Goal: Transaction & Acquisition: Purchase product/service

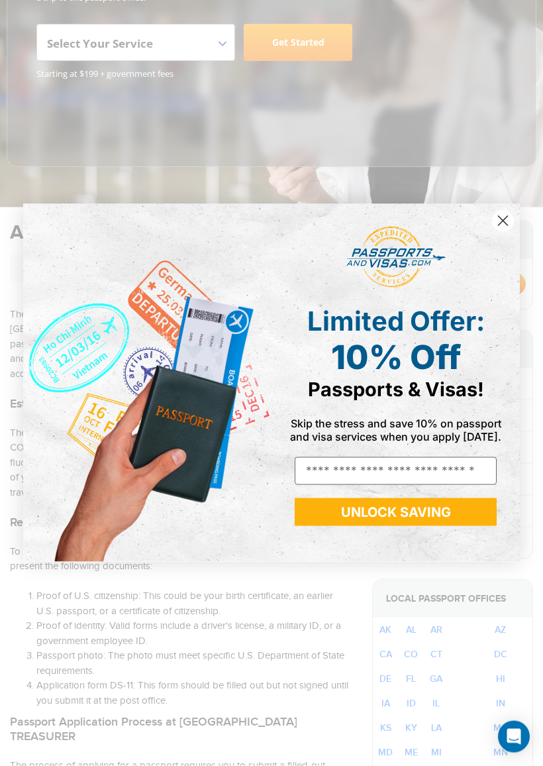
scroll to position [252, 0]
click at [504, 223] on circle "Close dialog" at bounding box center [503, 221] width 22 height 22
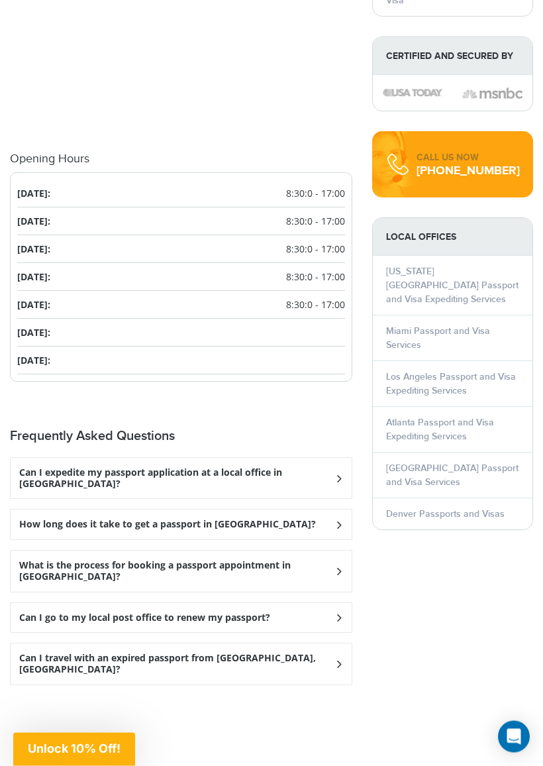
scroll to position [1622, 0]
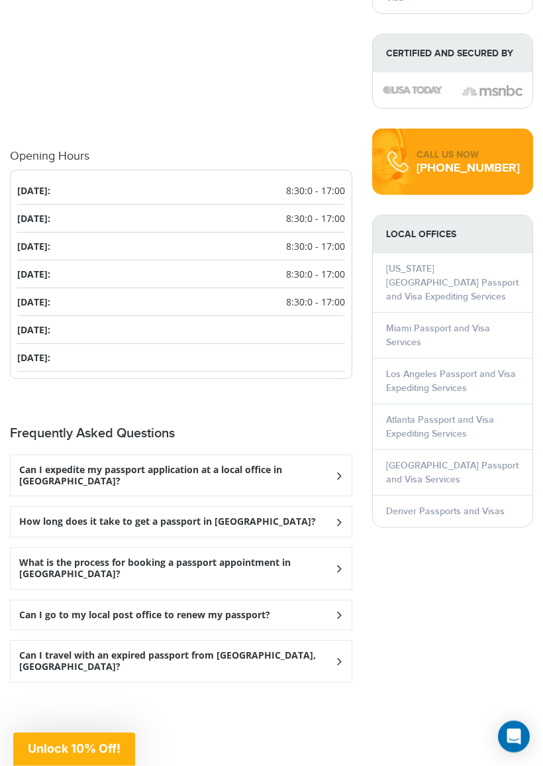
click at [313, 465] on h3 "Can I expedite my passport application at a local office in Bellaire?" at bounding box center [176, 476] width 315 height 23
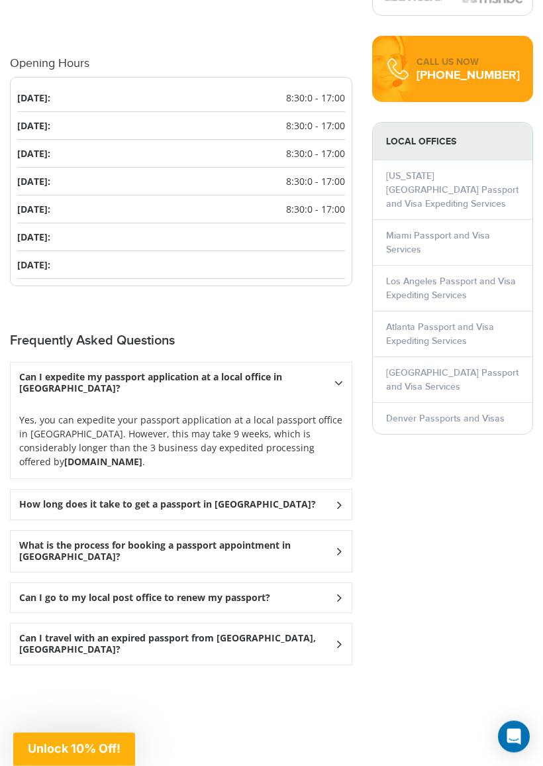
scroll to position [1716, 0]
click at [116, 455] on strong "Passportsandvisas.com" at bounding box center [103, 461] width 78 height 13
click at [337, 583] on div "Can I go to my local post office to renew my passport?" at bounding box center [181, 598] width 341 height 30
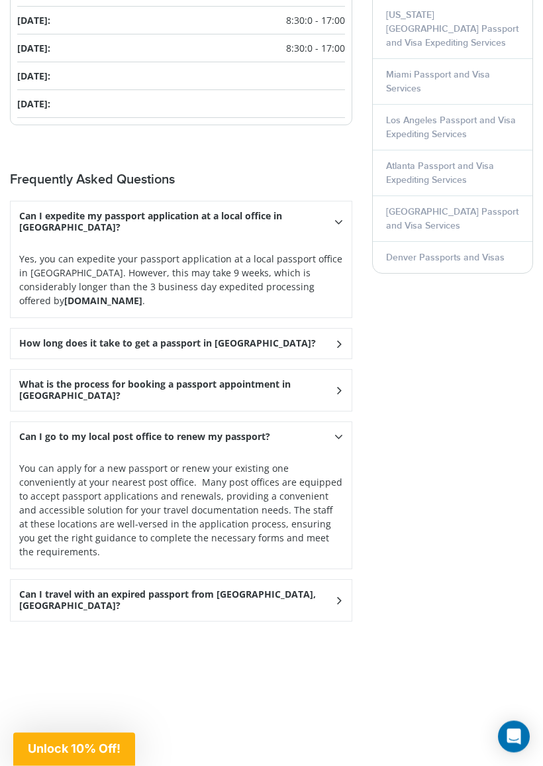
scroll to position [1878, 0]
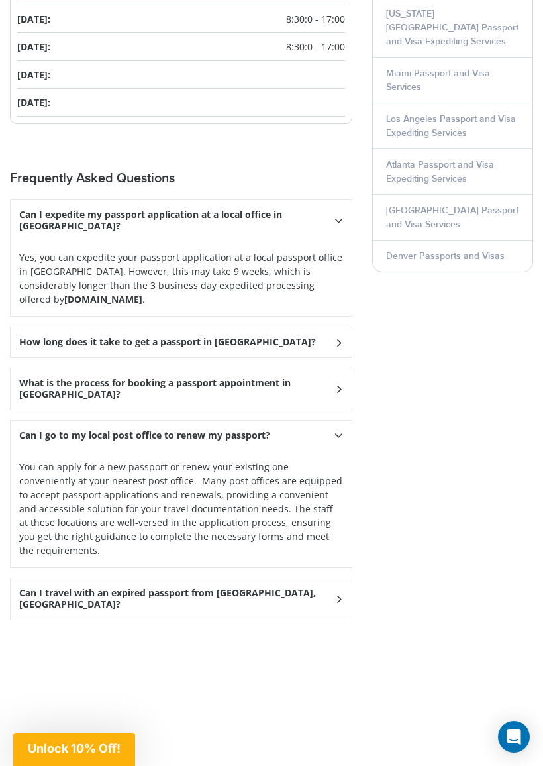
click at [282, 578] on div "Can I travel with an expired passport from Bellaire, MI?" at bounding box center [181, 598] width 341 height 41
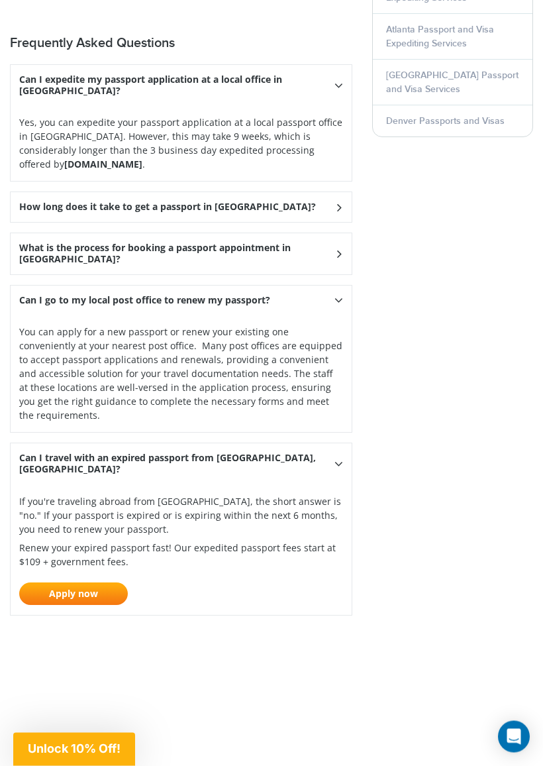
scroll to position [2015, 0]
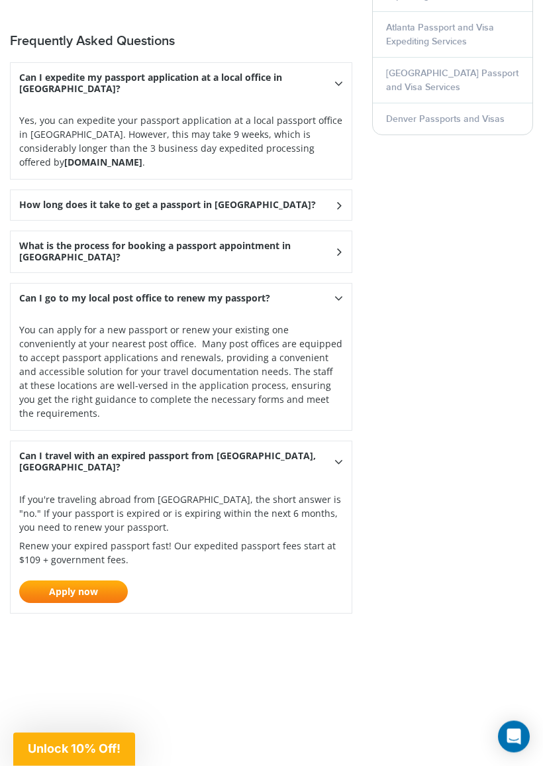
click at [108, 581] on link "Apply now" at bounding box center [73, 592] width 109 height 23
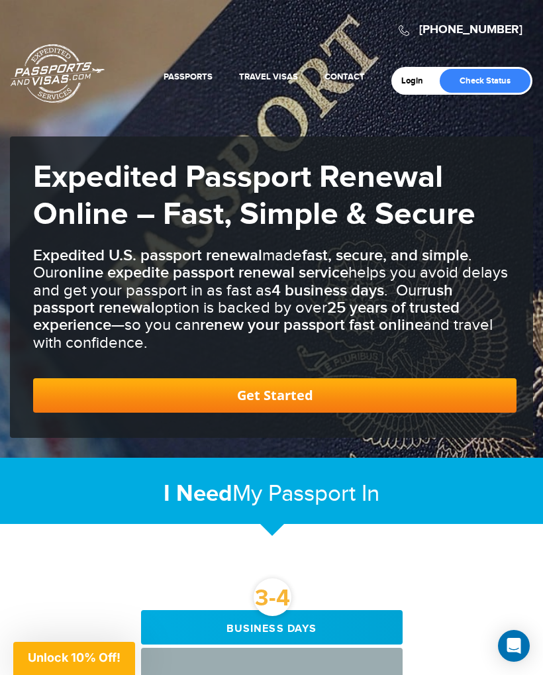
click at [327, 393] on link "Get Started" at bounding box center [275, 395] width 484 height 34
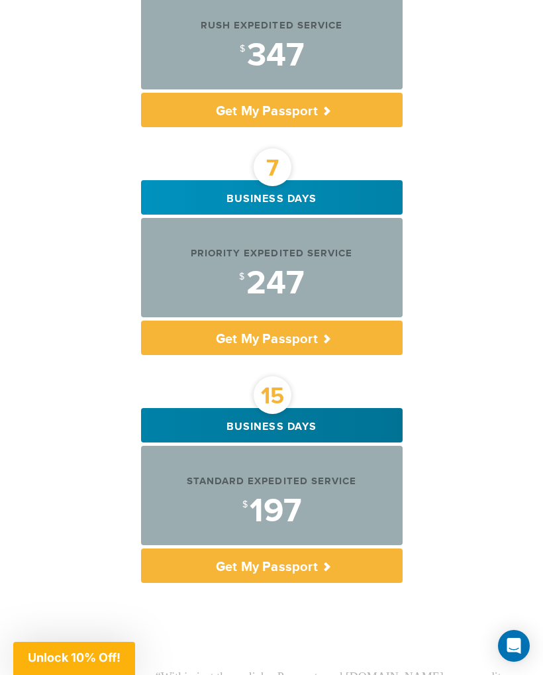
scroll to position [871, 0]
